Goal: Find specific page/section

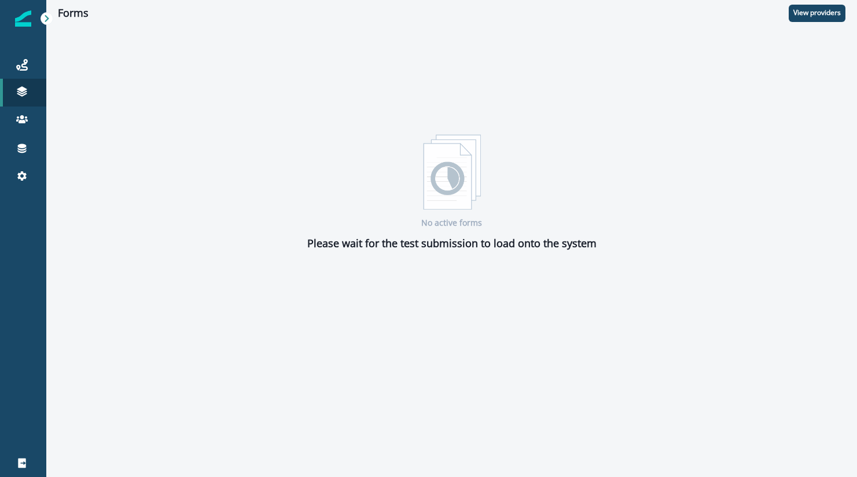
click at [48, 20] on icon at bounding box center [47, 18] width 8 height 8
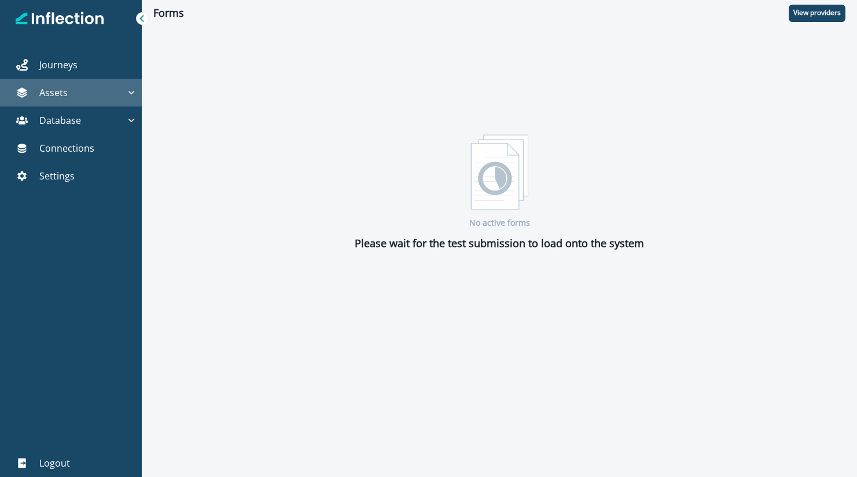
click at [128, 94] on icon "button" at bounding box center [132, 93] width 12 height 12
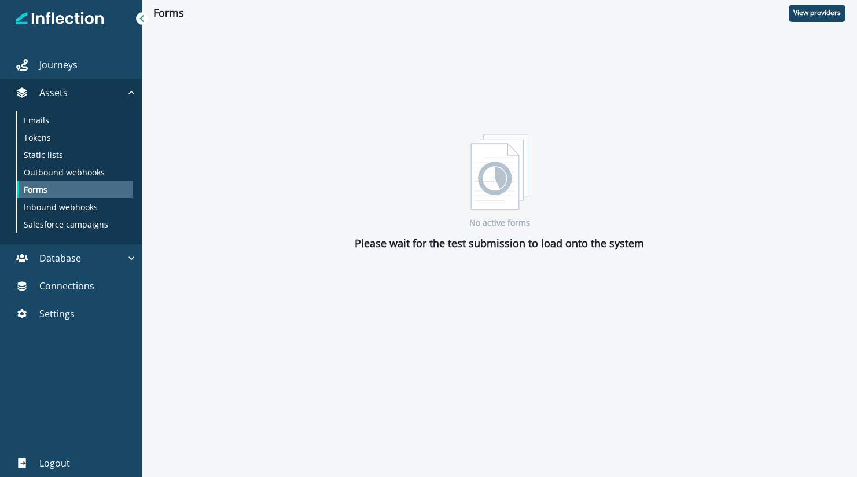
click at [36, 188] on p "Forms" at bounding box center [36, 189] width 24 height 12
click at [819, 14] on p "View providers" at bounding box center [816, 13] width 47 height 8
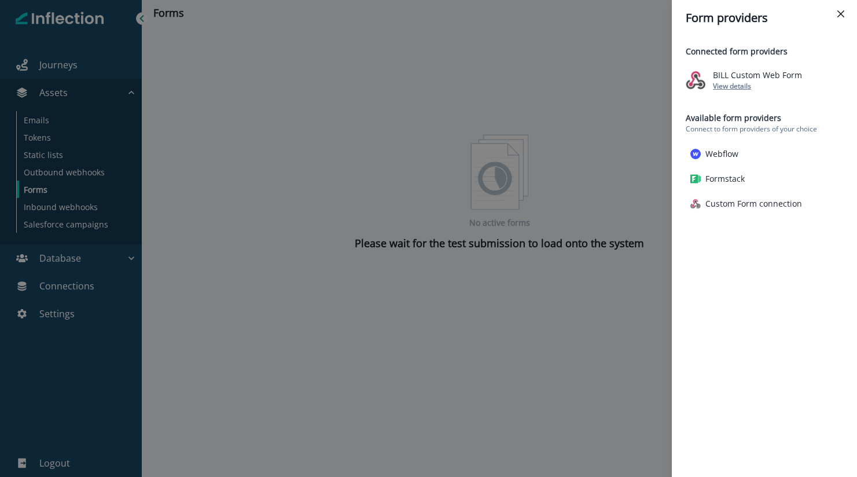
click at [740, 81] on p "View details" at bounding box center [732, 86] width 38 height 10
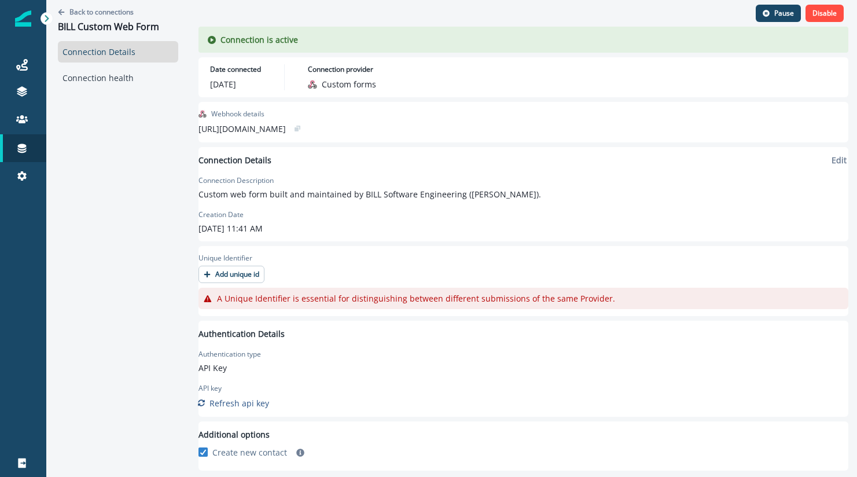
click at [572, 18] on div "Pause Disable" at bounding box center [523, 13] width 650 height 27
